Goal: Information Seeking & Learning: Learn about a topic

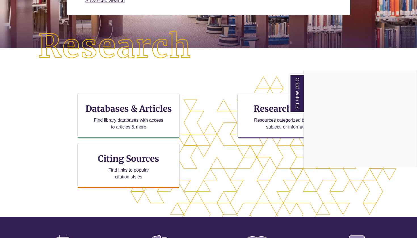
scroll to position [119, 0]
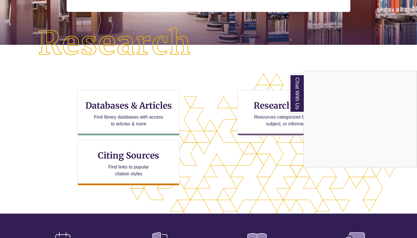
click at [144, 104] on div "Chat With Us" at bounding box center [208, 119] width 417 height 238
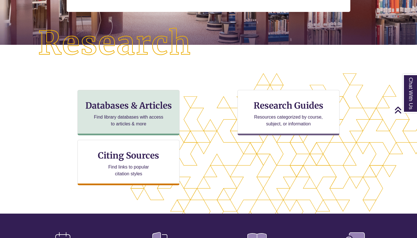
click at [141, 116] on p "Find library databases with access to articles & more" at bounding box center [129, 121] width 74 height 14
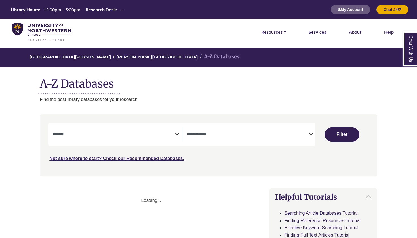
select select "Database Subject Filter"
select select "Database Types Filter"
select select "Database Subject Filter"
select select "Database Types Filter"
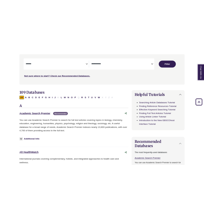
scroll to position [103, 0]
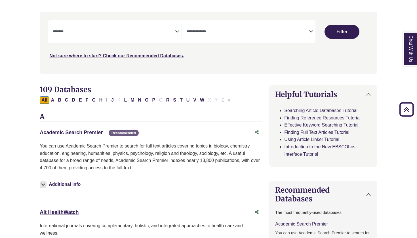
click at [93, 130] on link "Academic Search Premier This link opens in a new window" at bounding box center [71, 133] width 63 height 6
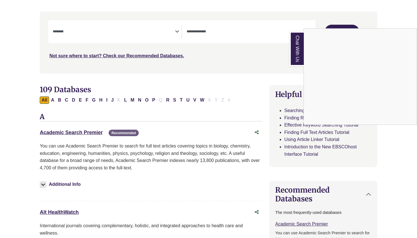
click at [85, 133] on div "Chat With Us" at bounding box center [208, 119] width 417 height 238
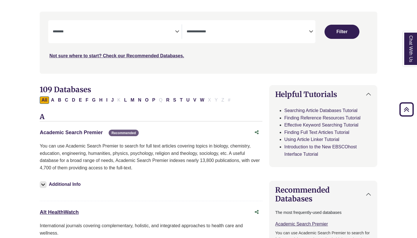
click at [85, 130] on link "Academic Search Premier This link opens in a new window" at bounding box center [71, 133] width 63 height 6
